Goal: Transaction & Acquisition: Purchase product/service

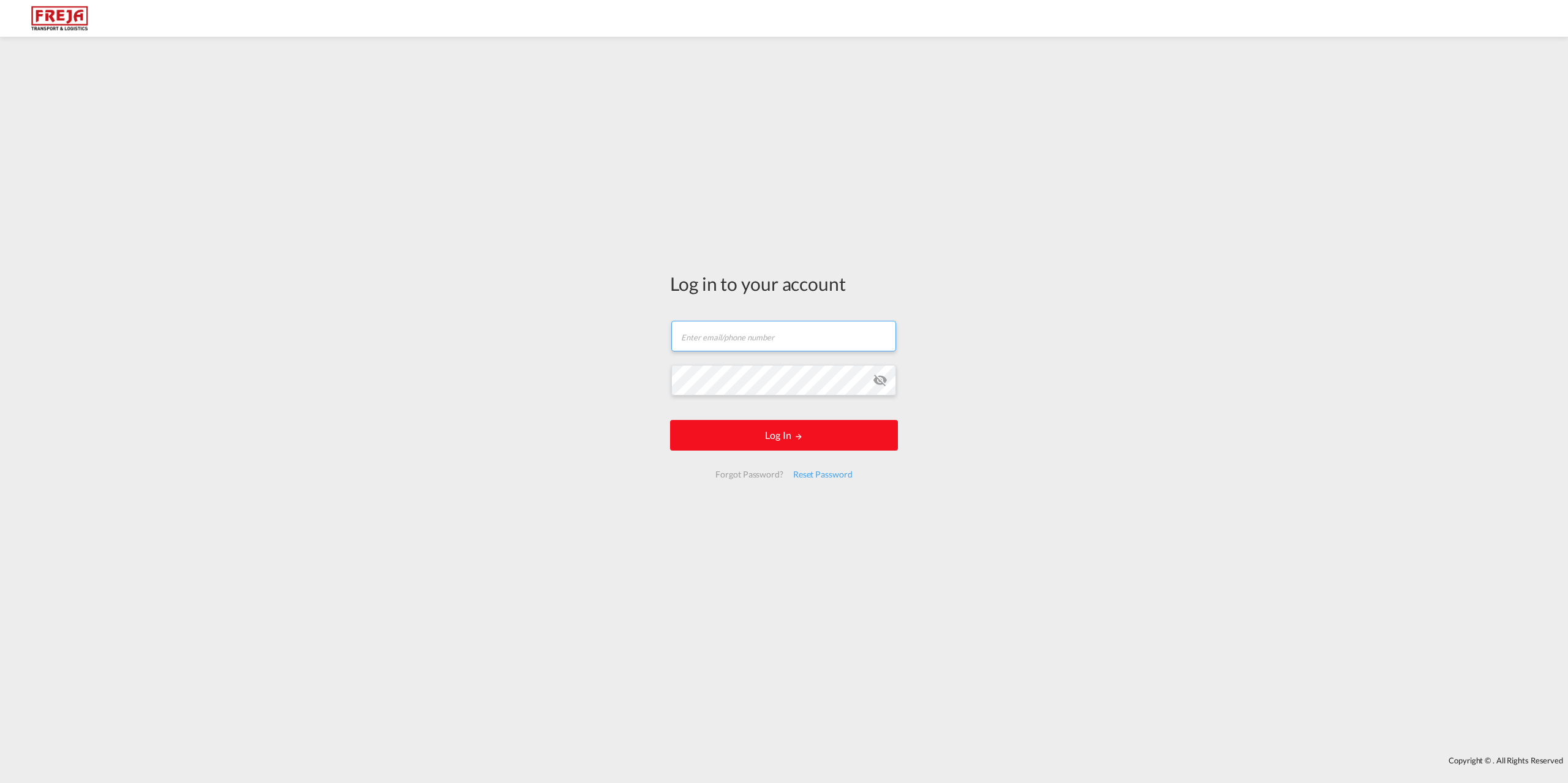
type input "[EMAIL_ADDRESS][DOMAIN_NAME]"
click at [781, 427] on button "Log In" at bounding box center [784, 436] width 228 height 31
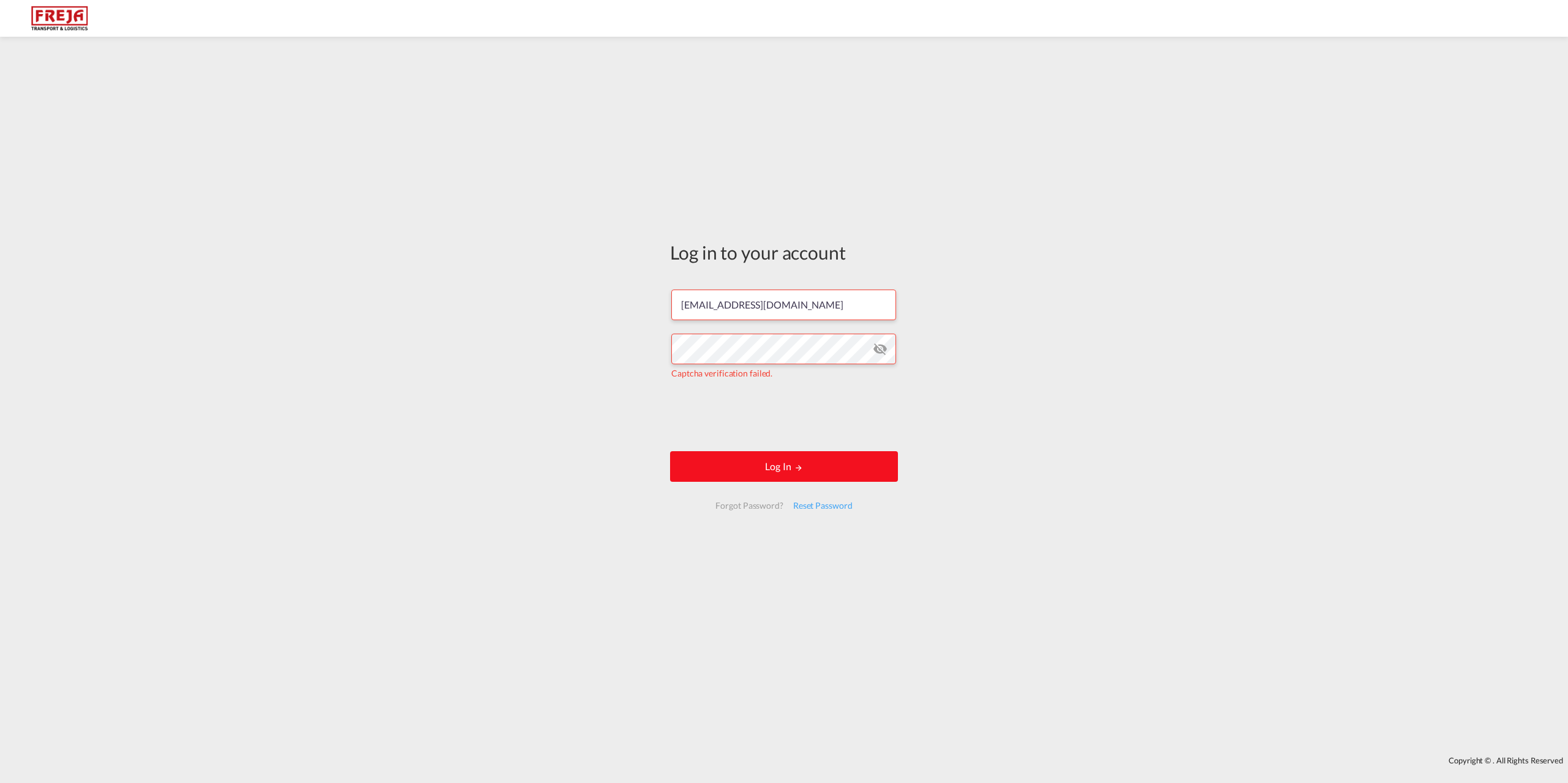
click at [735, 469] on button "Log In" at bounding box center [784, 467] width 228 height 31
drag, startPoint x: 808, startPoint y: 310, endPoint x: 780, endPoint y: 395, distance: 89.5
click at [808, 310] on input "[EMAIL_ADDRESS][DOMAIN_NAME]" at bounding box center [783, 305] width 225 height 31
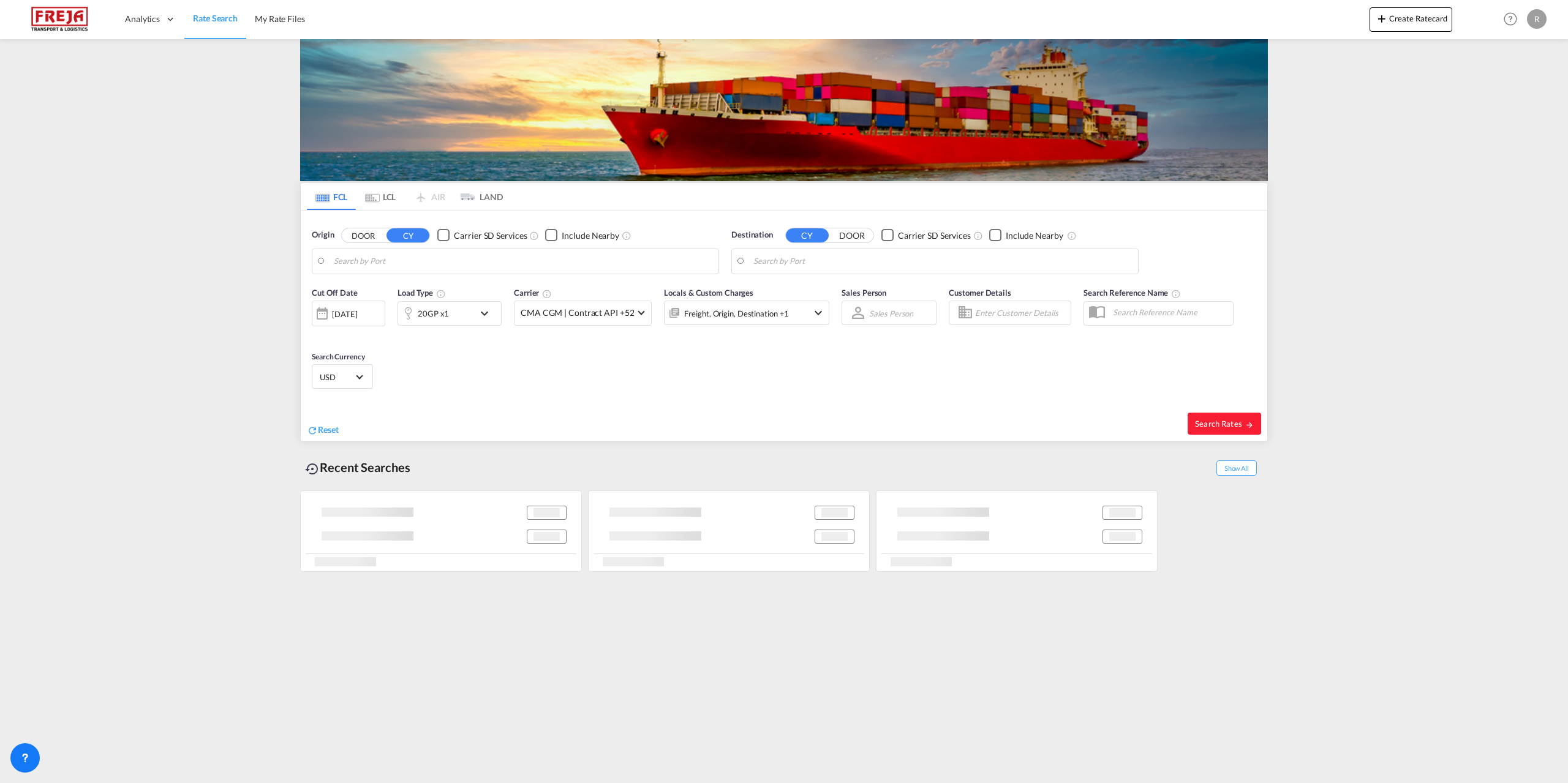
type input "Raumo (Rauma), [GEOGRAPHIC_DATA]"
type input "[GEOGRAPHIC_DATA] ([GEOGRAPHIC_DATA]), DZALG"
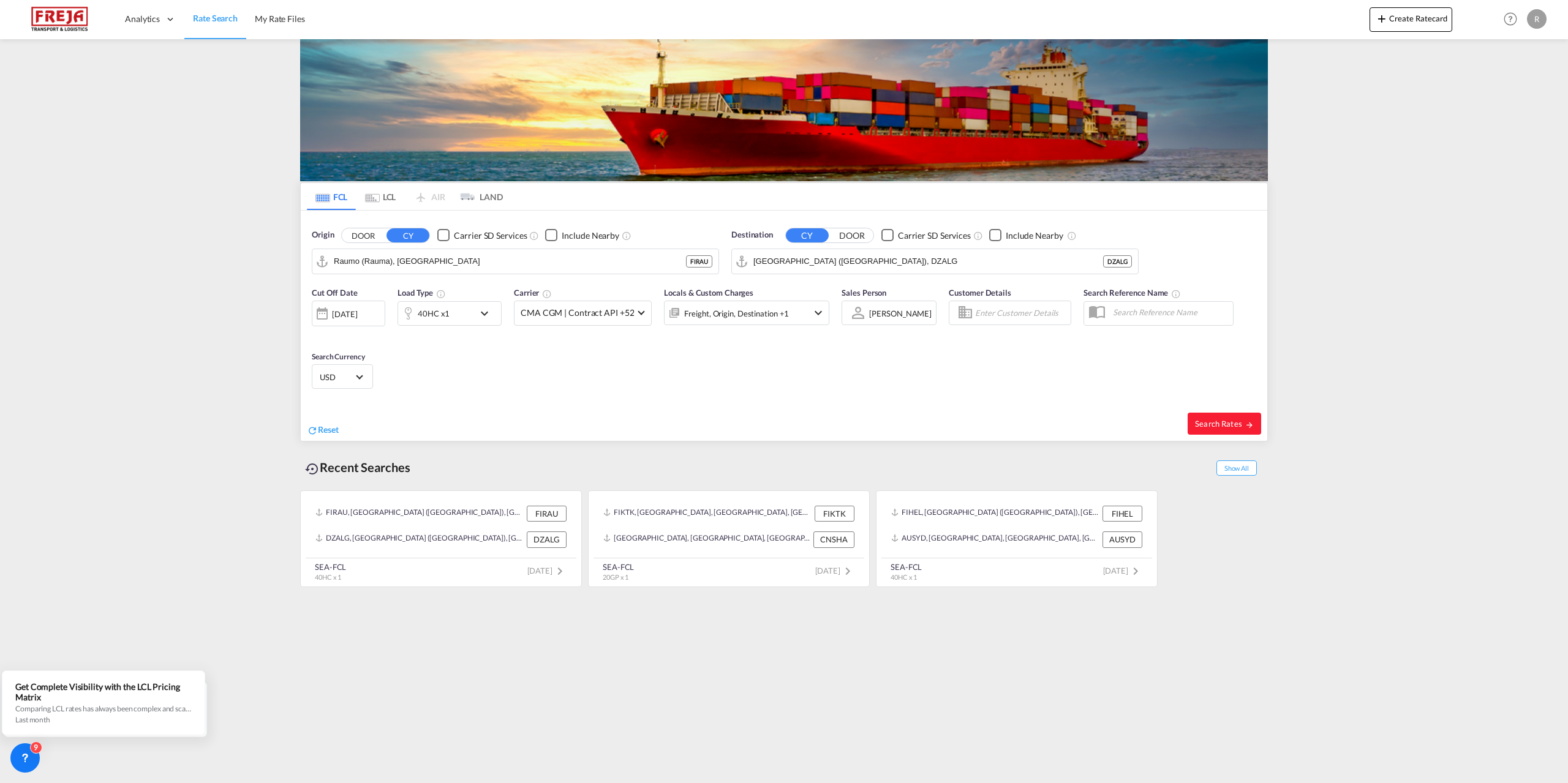
click at [1400, 172] on md-content "Analytics Reports Dashboard Rate Search My Rate Files Create Ratecard Help Reso…" at bounding box center [784, 392] width 1568 height 783
click at [448, 297] on div "[GEOGRAPHIC_DATA] ([GEOGRAPHIC_DATA]) [GEOGRAPHIC_DATA] FIHEL" at bounding box center [429, 299] width 233 height 44
type input "[GEOGRAPHIC_DATA] ([GEOGRAPHIC_DATA]), [GEOGRAPHIC_DATA]"
click at [849, 302] on div "[GEOGRAPHIC_DATA] [GEOGRAPHIC_DATA]" at bounding box center [848, 295] width 233 height 36
type input "[GEOGRAPHIC_DATA], [GEOGRAPHIC_DATA]"
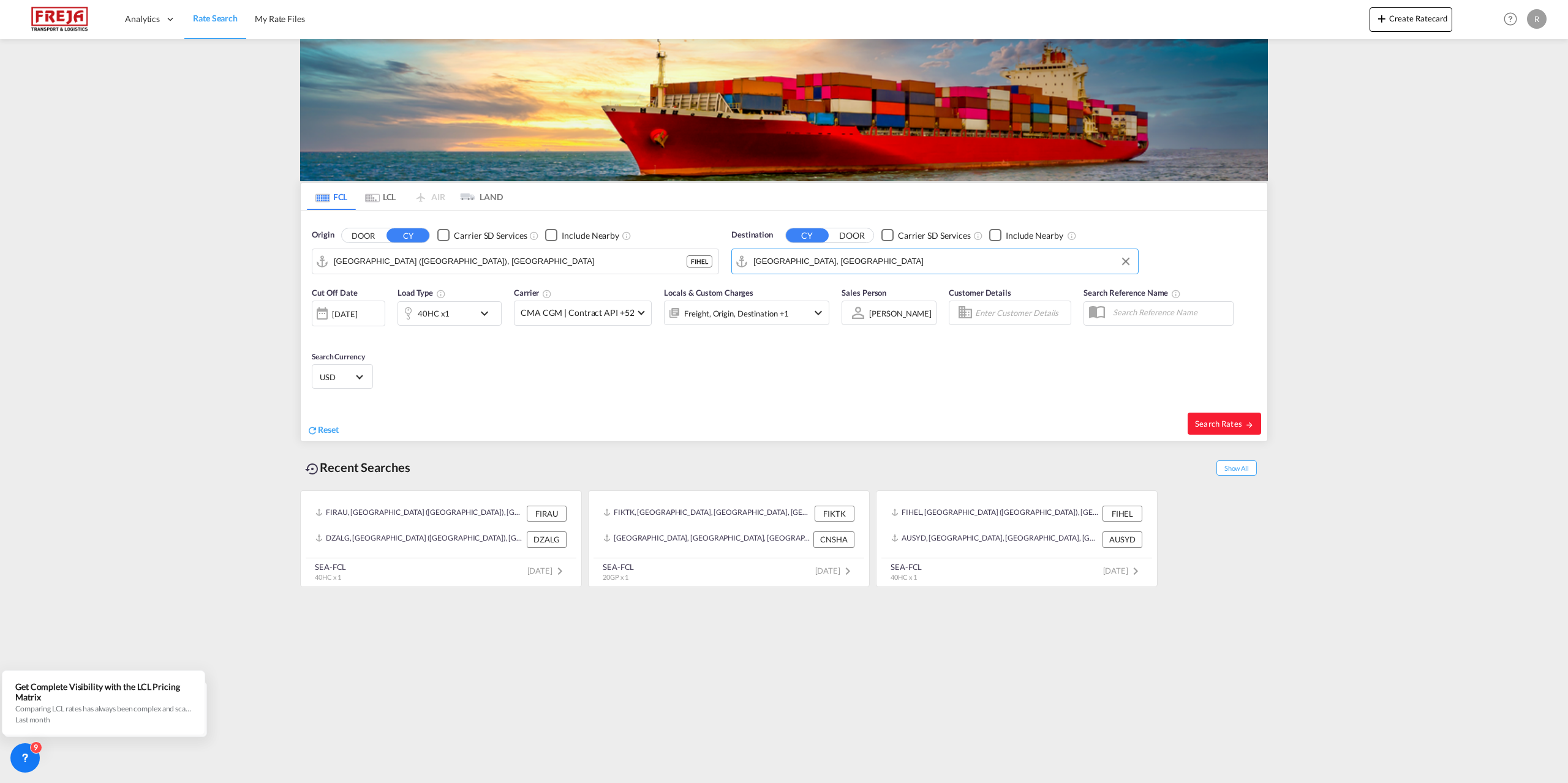
click at [479, 314] on md-icon "icon-chevron-down" at bounding box center [487, 313] width 21 height 14
click at [361, 368] on span "40HC" at bounding box center [348, 367] width 36 height 12
click at [371, 304] on md-option "20GP" at bounding box center [363, 308] width 83 height 30
drag, startPoint x: 555, startPoint y: 412, endPoint x: 801, endPoint y: 387, distance: 247.3
click at [556, 412] on button "Done" at bounding box center [555, 412] width 43 height 22
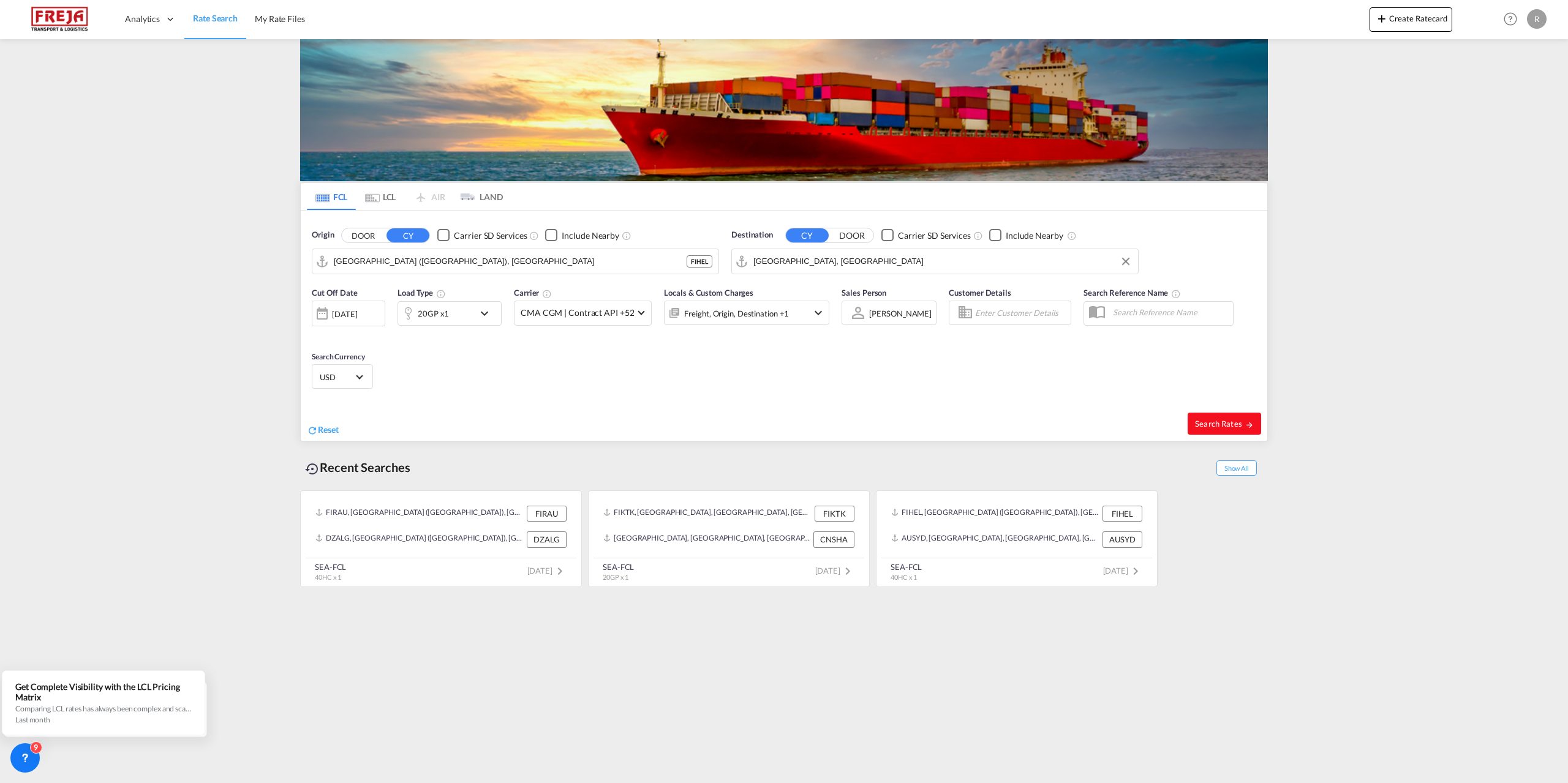
click at [1210, 423] on span "Search Rates" at bounding box center [1224, 424] width 58 height 10
type input "FIHEL to AEJEA / [DATE]"
